Goal: Task Accomplishment & Management: Manage account settings

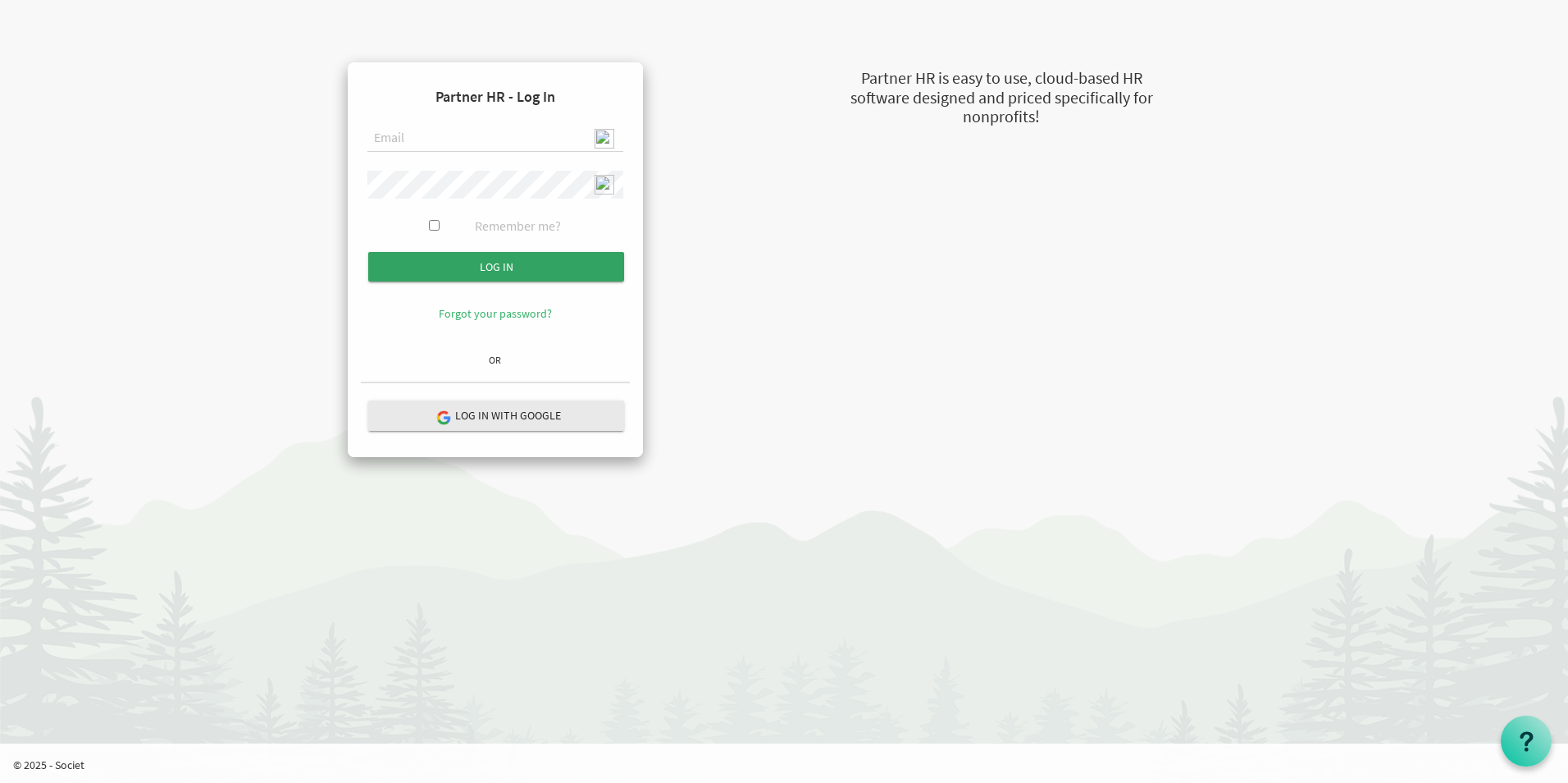
type input "[EMAIL_ADDRESS][DOMAIN_NAME]"
click at [522, 276] on input "Log in" at bounding box center [496, 266] width 256 height 30
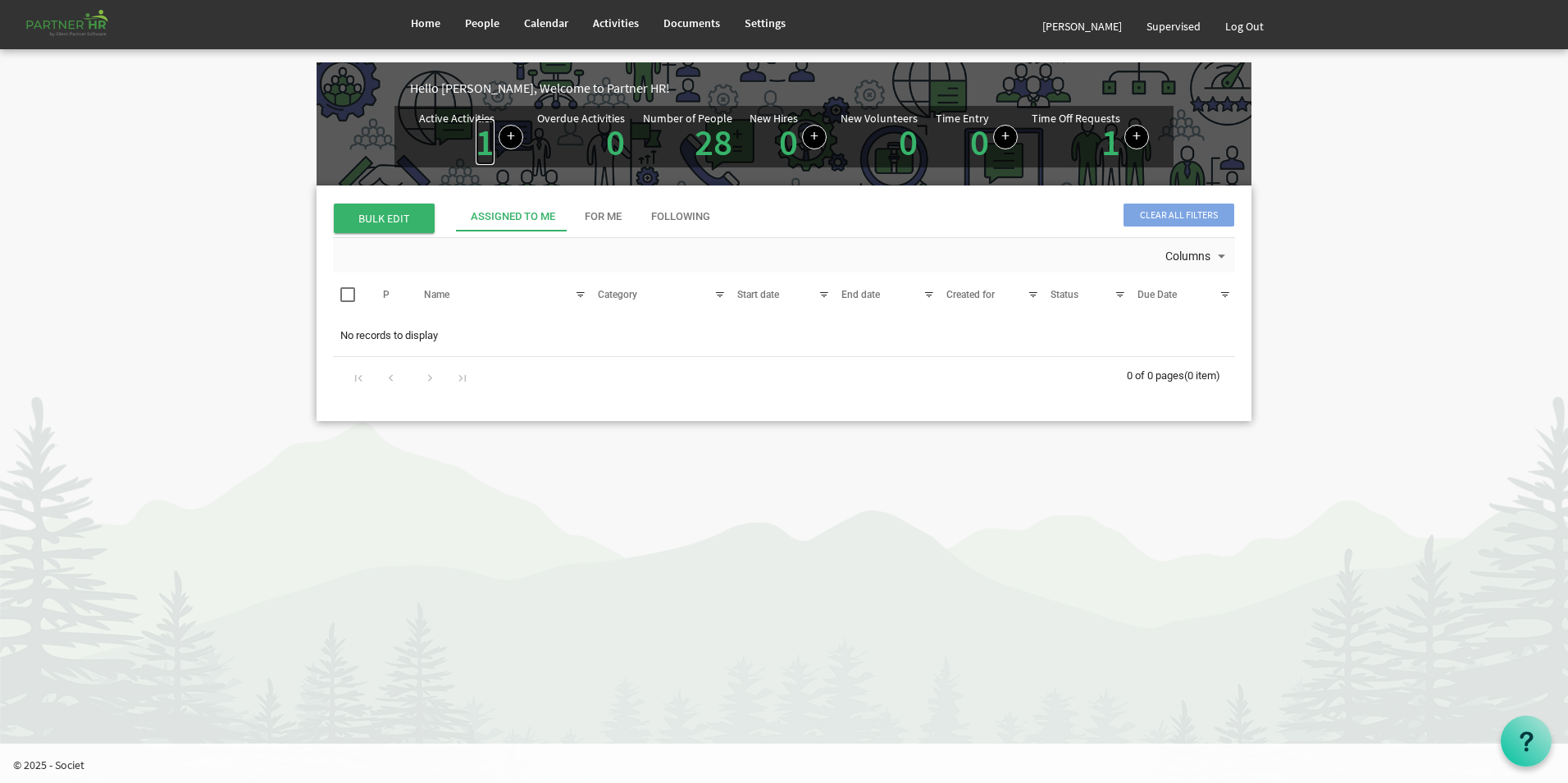
click at [483, 151] on link "1" at bounding box center [485, 142] width 19 height 46
click at [1244, 32] on link "Log Out" at bounding box center [1245, 26] width 63 height 46
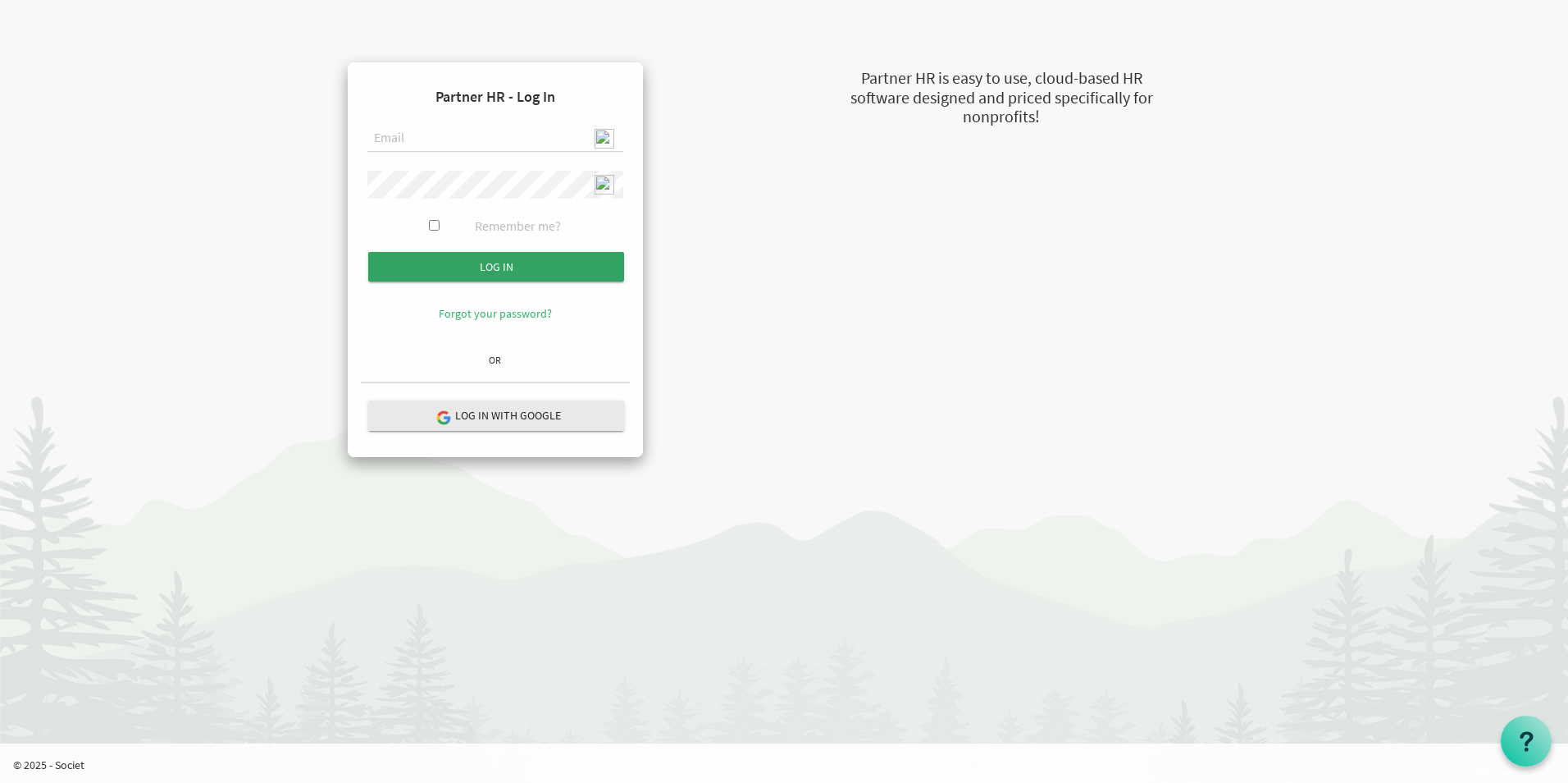
type input "[EMAIL_ADDRESS][DOMAIN_NAME]"
click at [522, 262] on input "submit" at bounding box center [496, 266] width 256 height 30
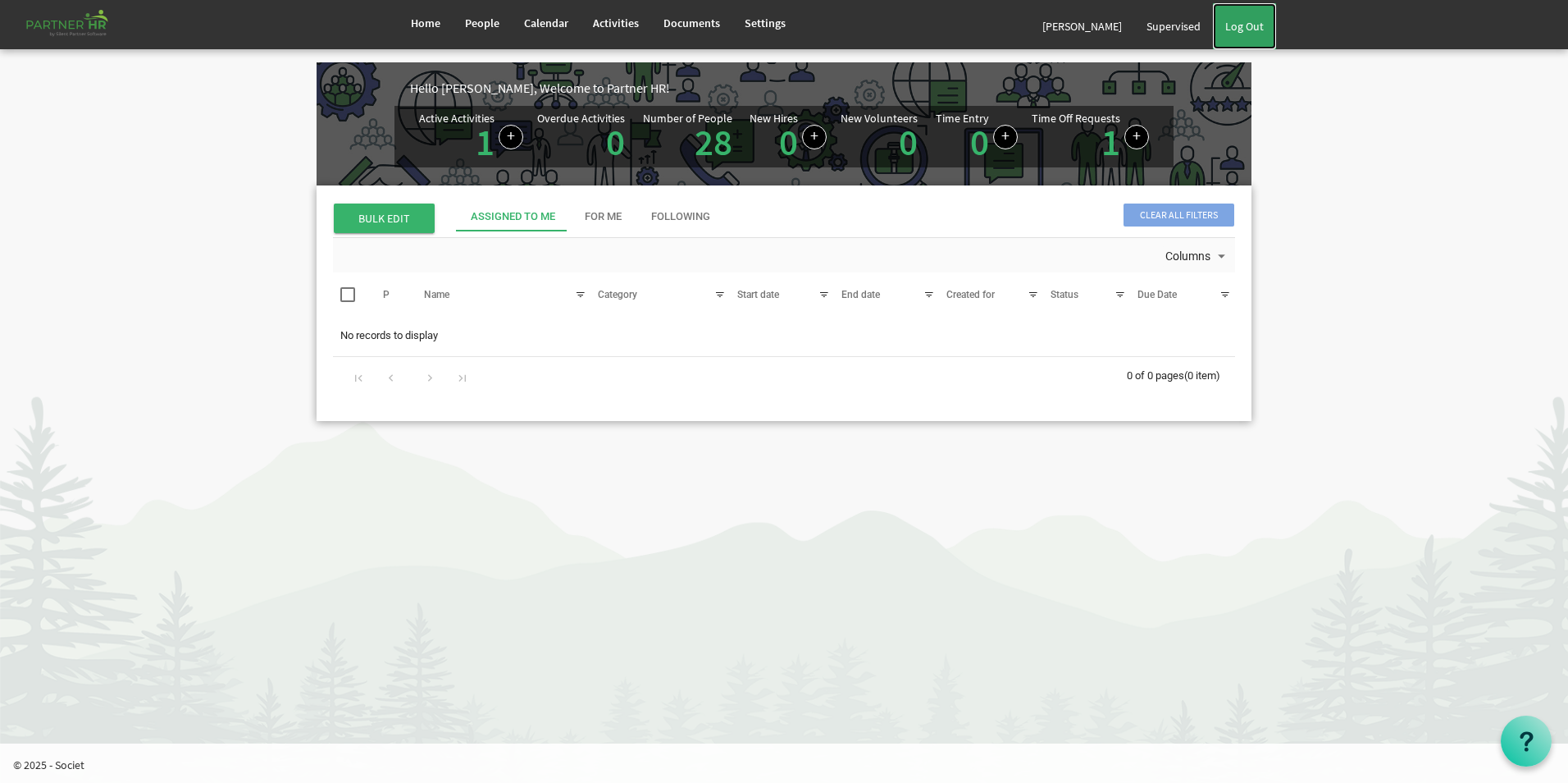
drag, startPoint x: 1240, startPoint y: 34, endPoint x: 1214, endPoint y: 37, distance: 26.2
click at [1241, 34] on link "Log Out" at bounding box center [1245, 26] width 63 height 46
